Goal: Transaction & Acquisition: Download file/media

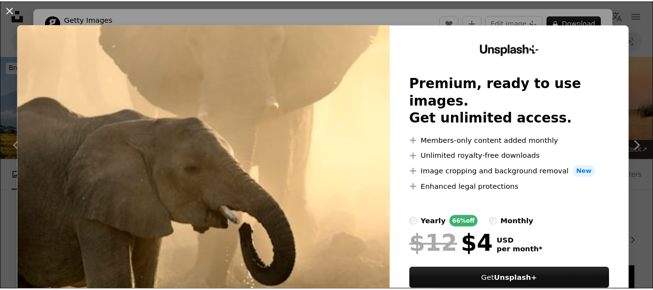
scroll to position [3287, 0]
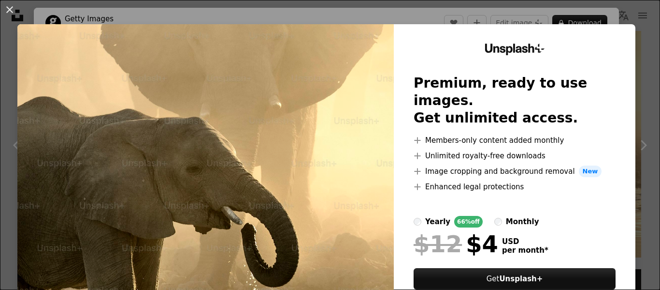
click at [22, 5] on div "An X shape Unsplash+ Premium, ready to use images. Get unlimited access. A plus…" at bounding box center [330, 145] width 660 height 290
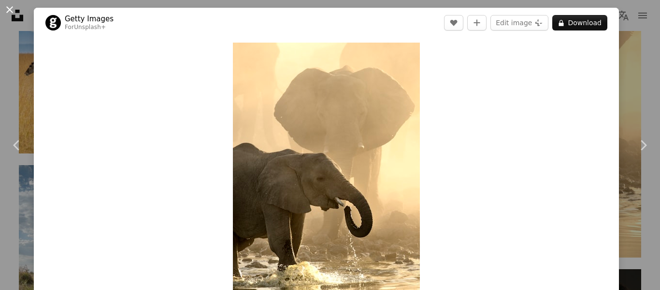
click at [14, 11] on button "An X shape" at bounding box center [10, 10] width 12 height 12
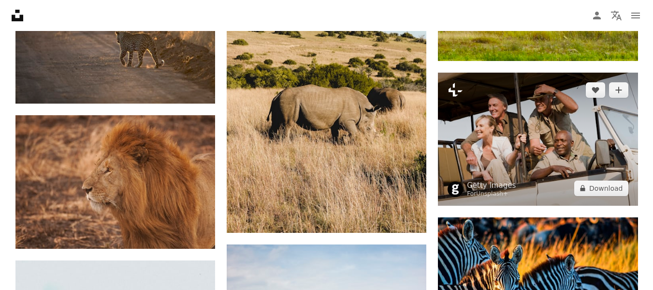
scroll to position [3867, 0]
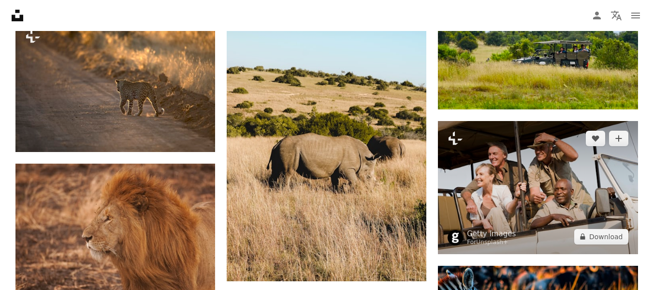
click at [498, 179] on img at bounding box center [538, 187] width 200 height 133
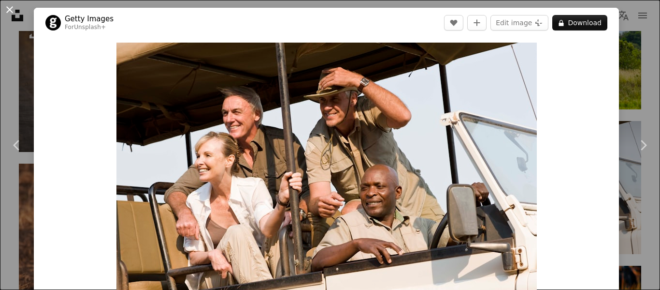
click at [15, 12] on button "An X shape" at bounding box center [10, 10] width 12 height 12
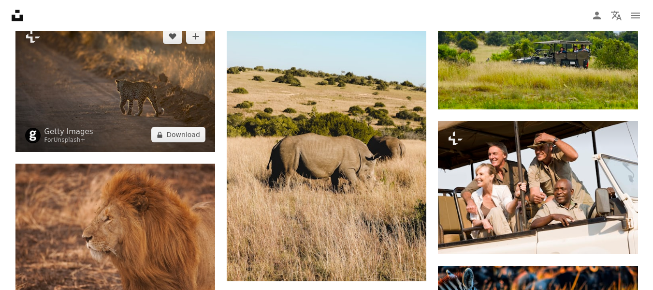
click at [151, 97] on img at bounding box center [115, 85] width 200 height 133
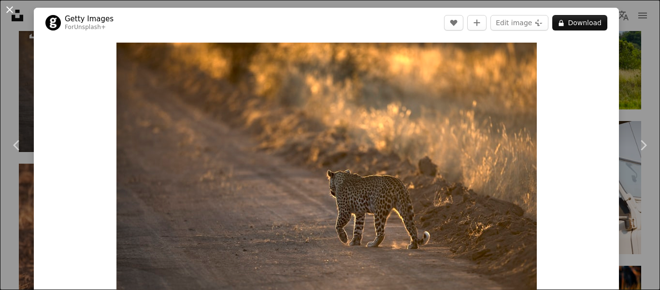
click at [6, 15] on button "An X shape" at bounding box center [10, 10] width 12 height 12
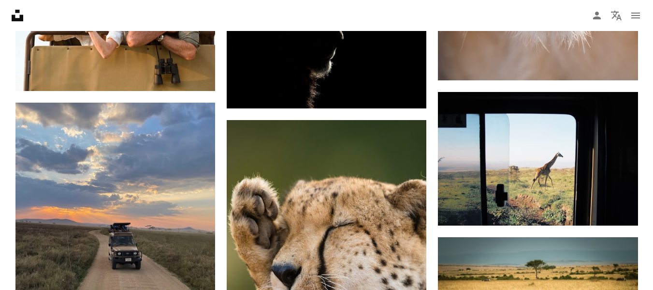
scroll to position [4737, 0]
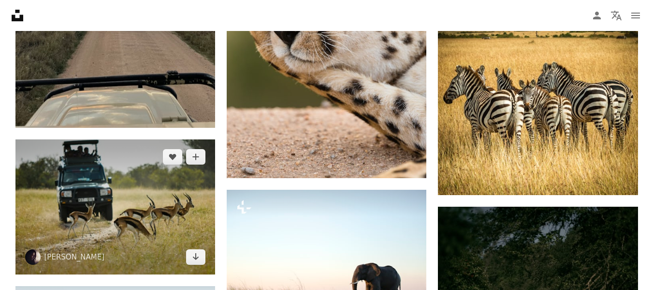
click at [120, 198] on img at bounding box center [115, 206] width 200 height 135
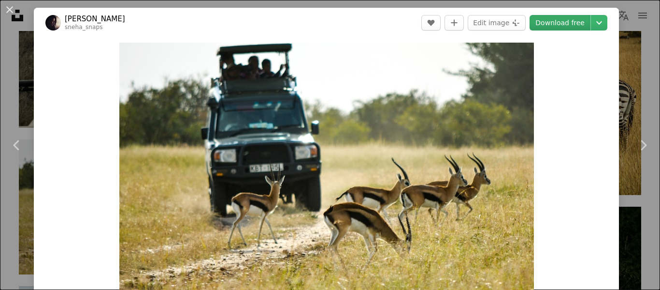
click at [551, 24] on link "Download free" at bounding box center [560, 22] width 61 height 15
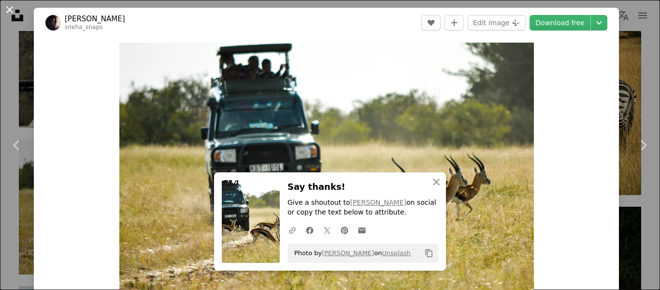
click at [11, 8] on button "An X shape" at bounding box center [10, 10] width 12 height 12
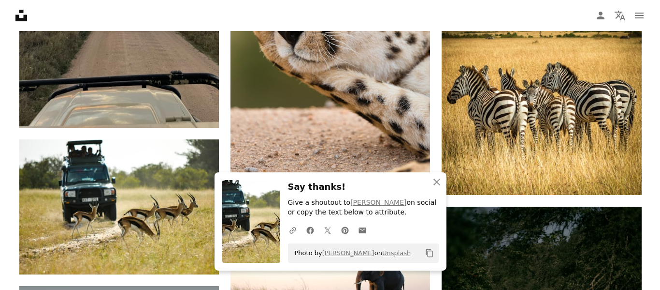
scroll to position [4931, 0]
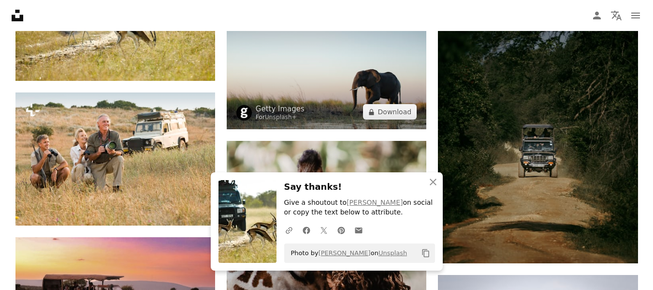
click at [287, 73] on img at bounding box center [327, 62] width 200 height 133
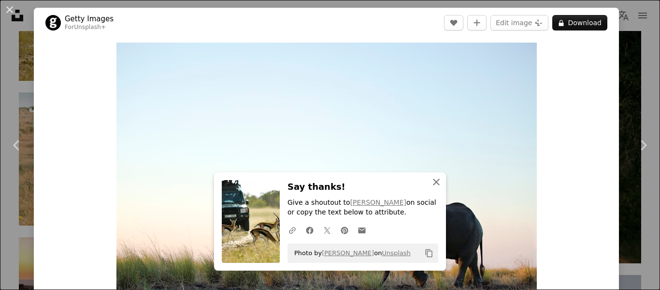
click at [431, 181] on icon "An X shape" at bounding box center [437, 182] width 12 height 12
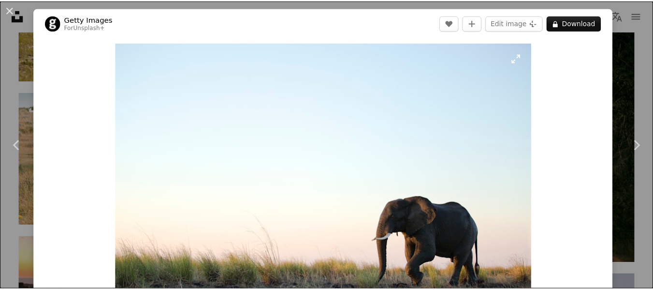
scroll to position [97, 0]
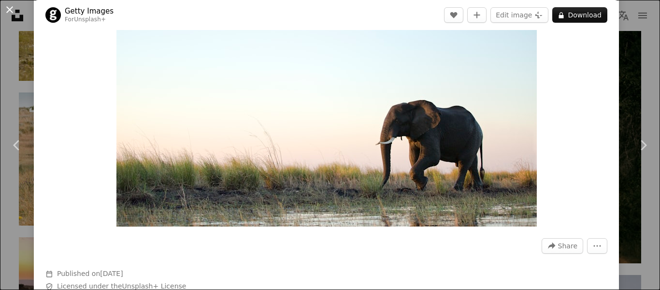
click at [9, 7] on button "An X shape" at bounding box center [10, 10] width 12 height 12
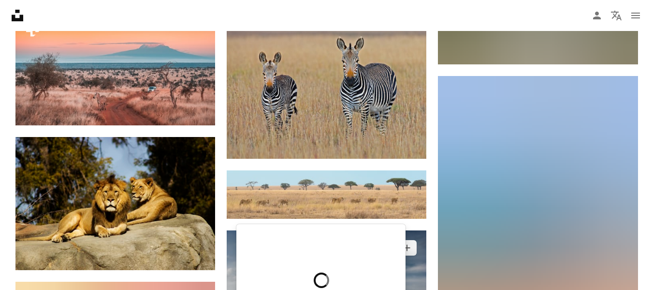
scroll to position [6623, 0]
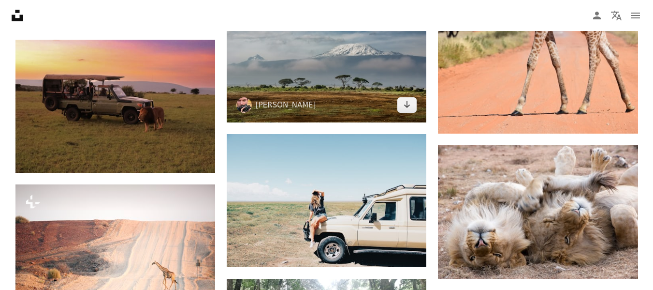
click at [339, 83] on img at bounding box center [327, 55] width 200 height 134
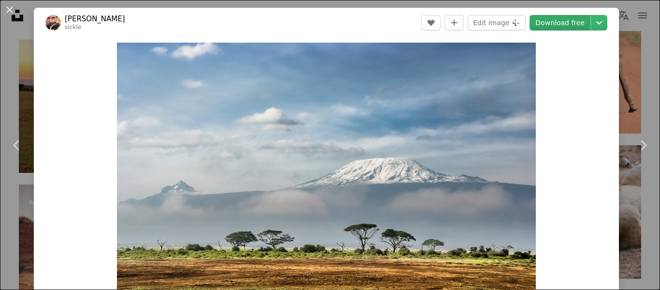
click at [559, 20] on link "Download free" at bounding box center [560, 22] width 61 height 15
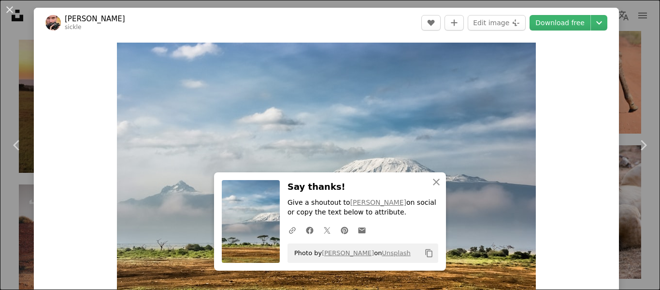
drag, startPoint x: 17, startPoint y: 6, endPoint x: 21, endPoint y: 11, distance: 6.5
click at [15, 6] on button "An X shape" at bounding box center [10, 10] width 12 height 12
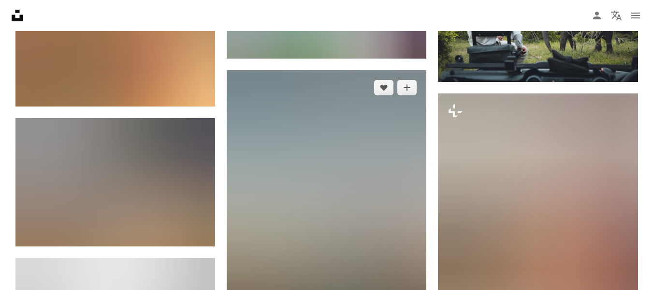
scroll to position [7396, 0]
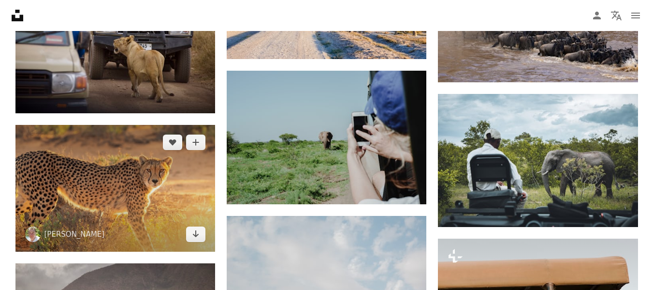
click at [120, 181] on img at bounding box center [115, 188] width 200 height 127
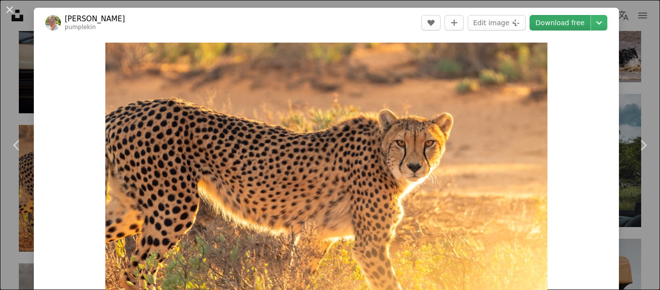
click at [543, 18] on link "Download free" at bounding box center [560, 22] width 61 height 15
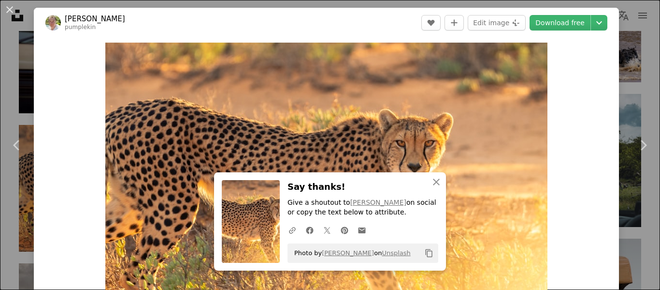
click at [9, 4] on button "An X shape" at bounding box center [10, 10] width 12 height 12
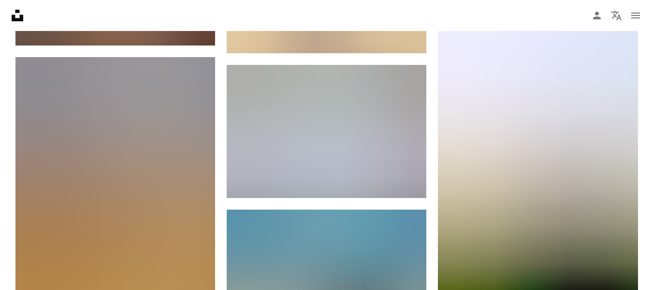
scroll to position [20738, 0]
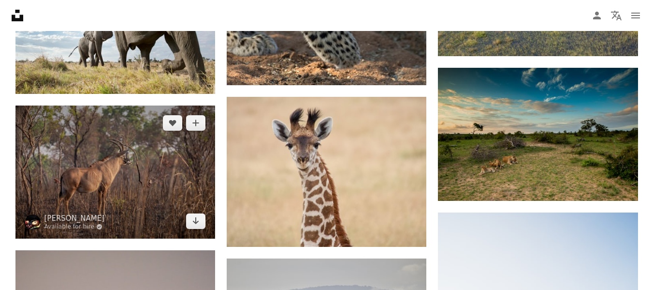
click at [176, 177] on img at bounding box center [115, 171] width 200 height 133
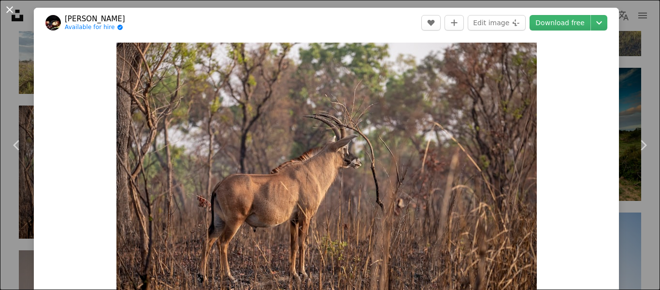
click at [7, 8] on button "An X shape" at bounding box center [10, 10] width 12 height 12
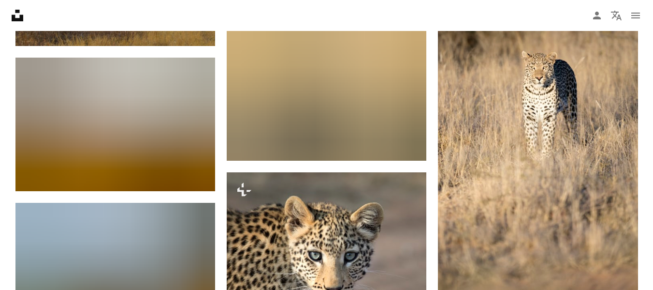
scroll to position [19916, 0]
